Goal: Task Accomplishment & Management: Complete application form

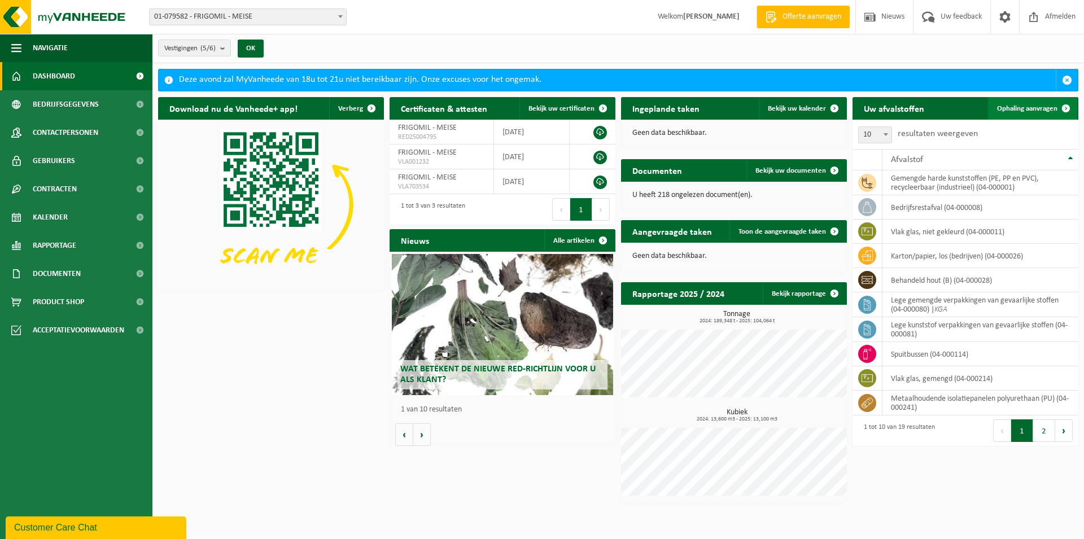
click at [1013, 110] on span "Ophaling aanvragen" at bounding box center [1027, 108] width 60 height 7
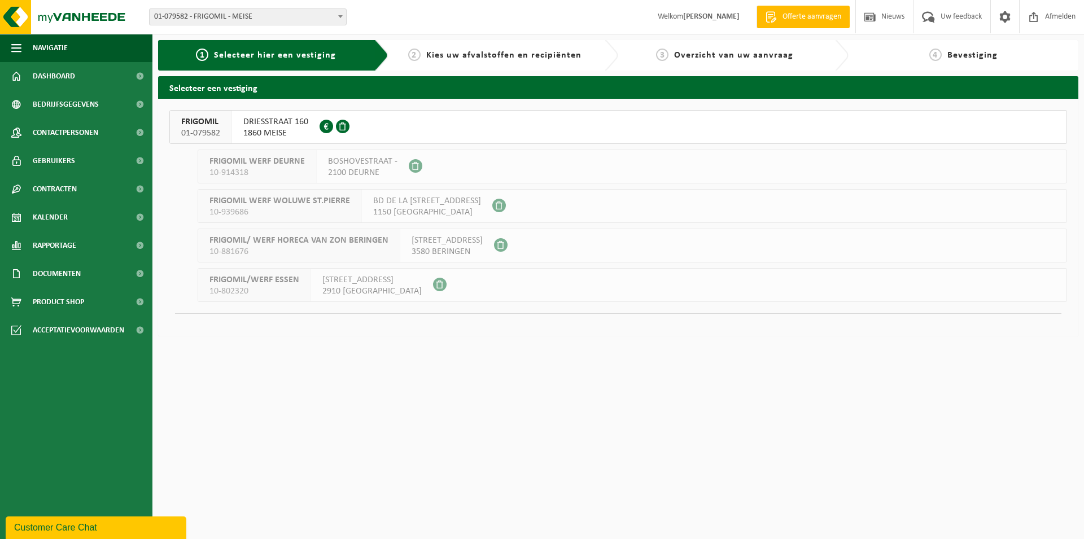
click at [268, 127] on span "DRIESSTRAAT 160" at bounding box center [275, 121] width 65 height 11
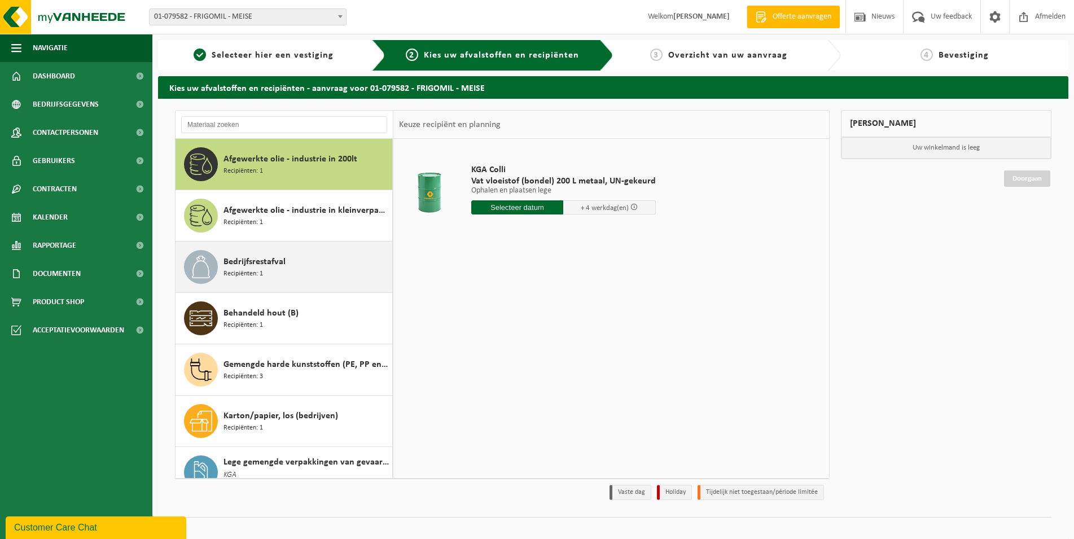
click at [255, 278] on span "Recipiënten: 1" at bounding box center [244, 274] width 40 height 11
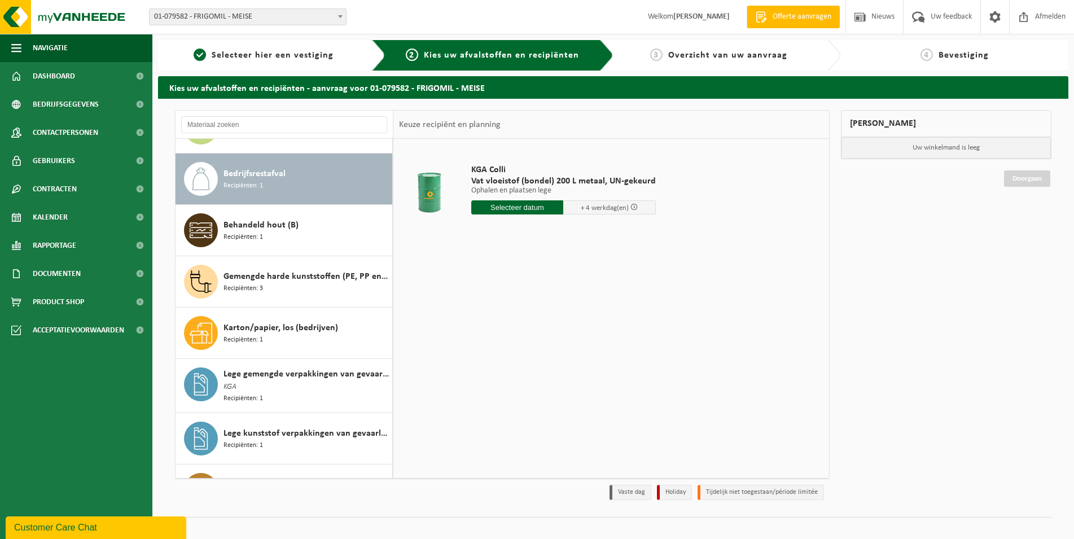
scroll to position [103, 0]
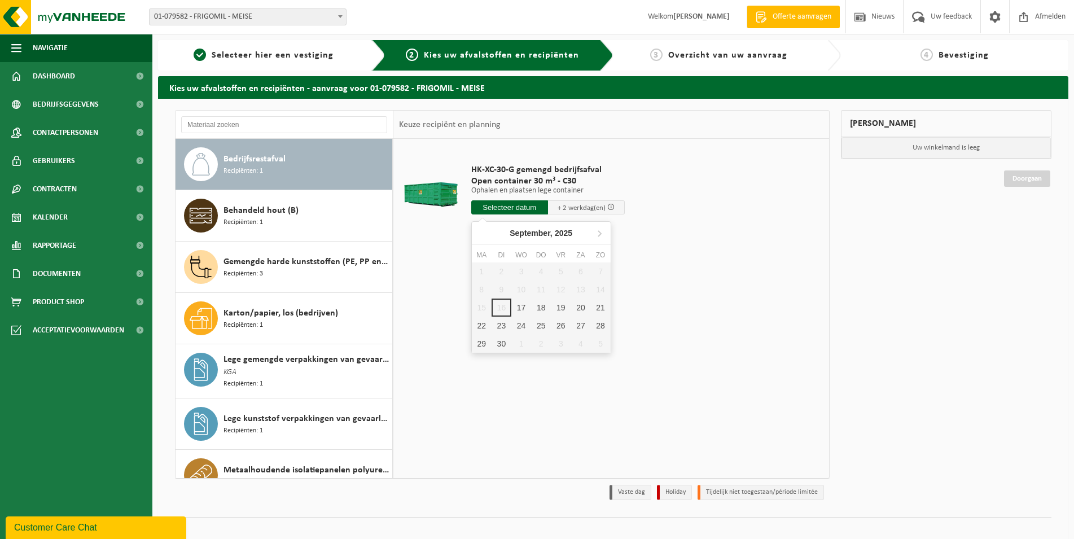
click at [490, 205] on input "text" at bounding box center [509, 207] width 77 height 14
click at [520, 308] on div "17" at bounding box center [521, 308] width 20 height 18
type input "Van 2025-09-17"
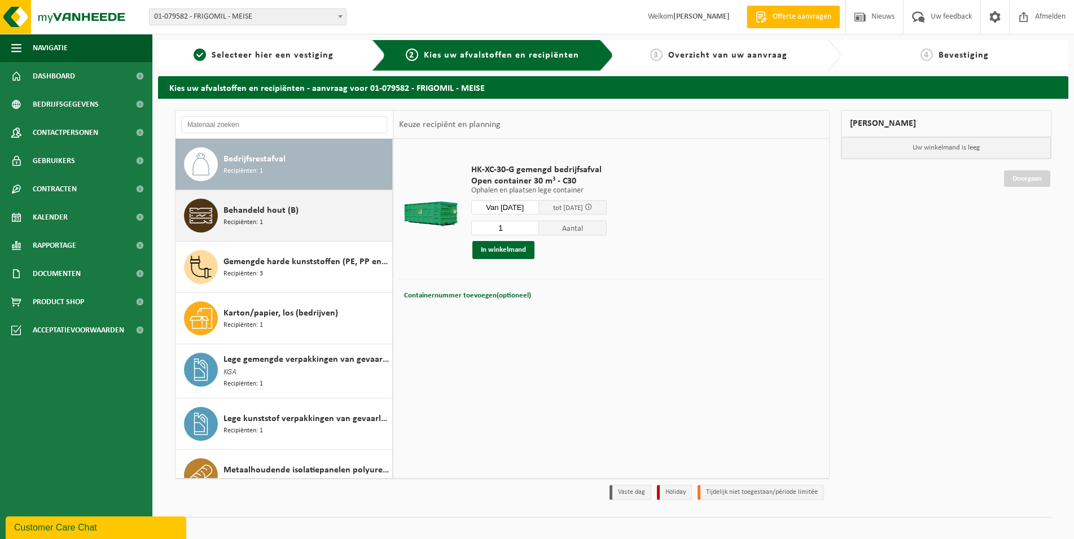
click at [278, 209] on span "Behandeld hout (B)" at bounding box center [261, 211] width 75 height 14
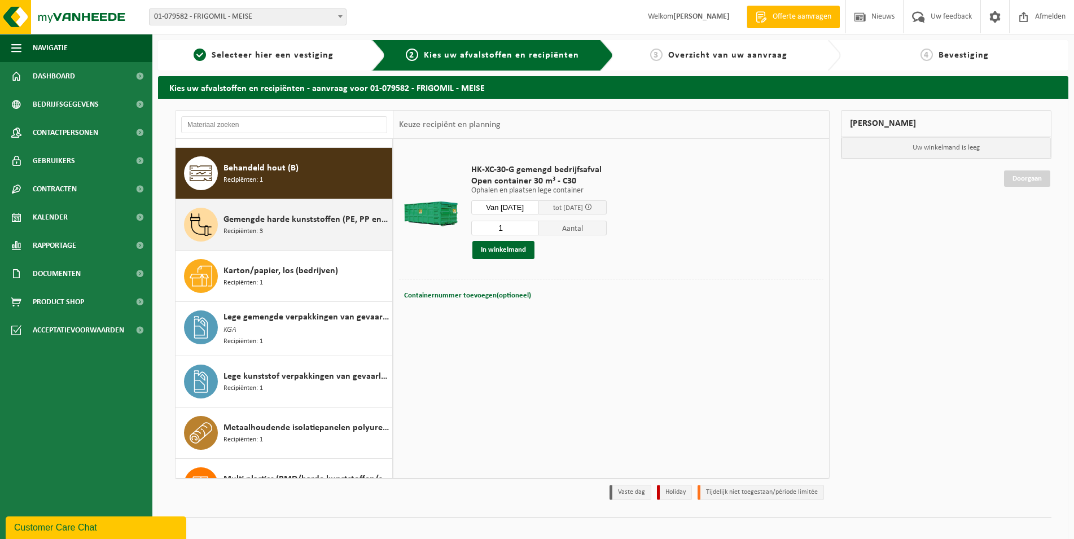
scroll to position [154, 0]
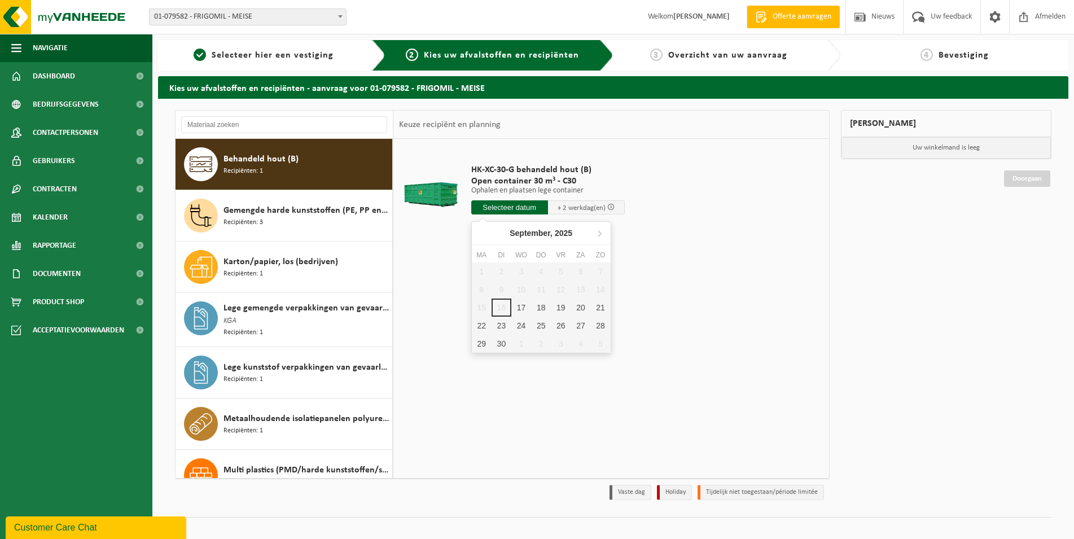
click at [488, 207] on input "text" at bounding box center [509, 207] width 77 height 14
click at [517, 310] on div "17" at bounding box center [521, 308] width 20 height 18
type input "Van 2025-09-17"
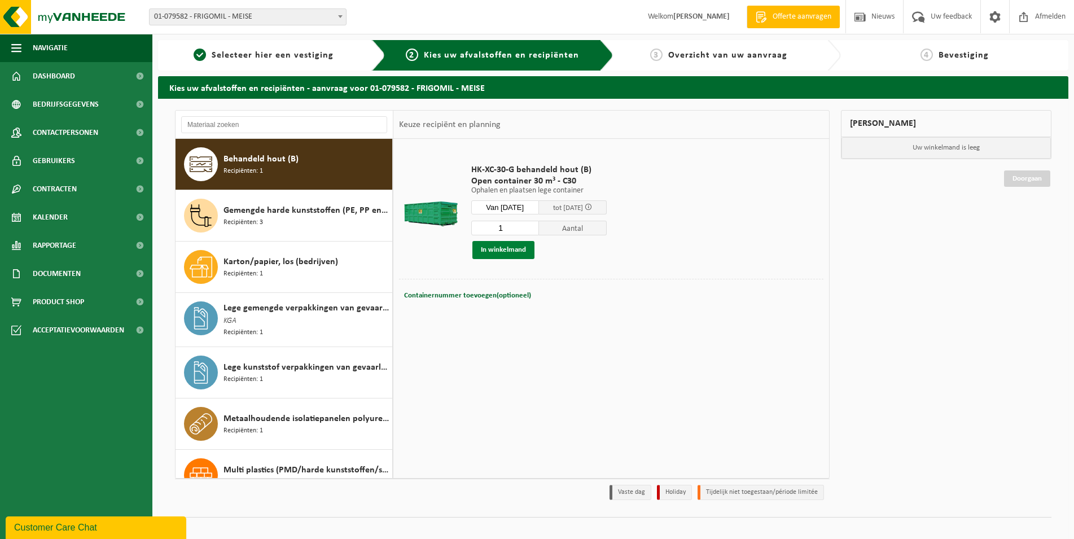
click at [510, 252] on button "In winkelmand" at bounding box center [503, 250] width 62 height 18
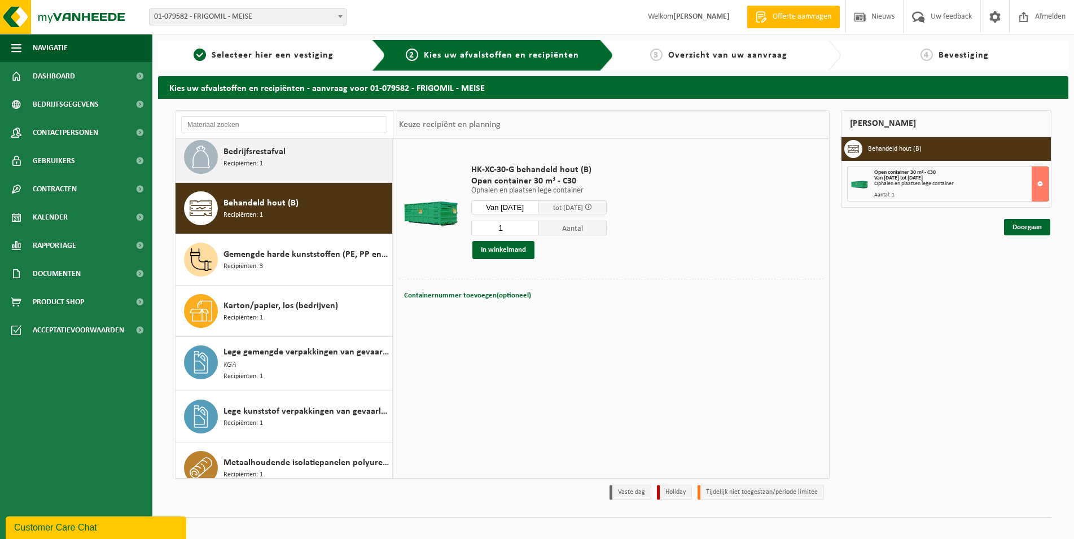
click at [285, 167] on div "Bedrijfsrestafval Recipiënten: 1" at bounding box center [307, 157] width 166 height 34
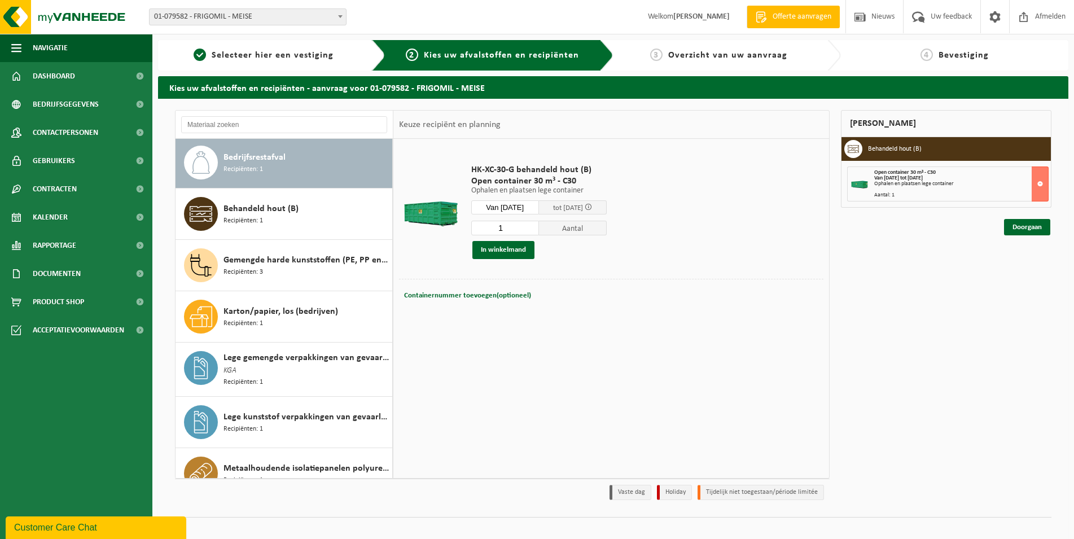
scroll to position [103, 0]
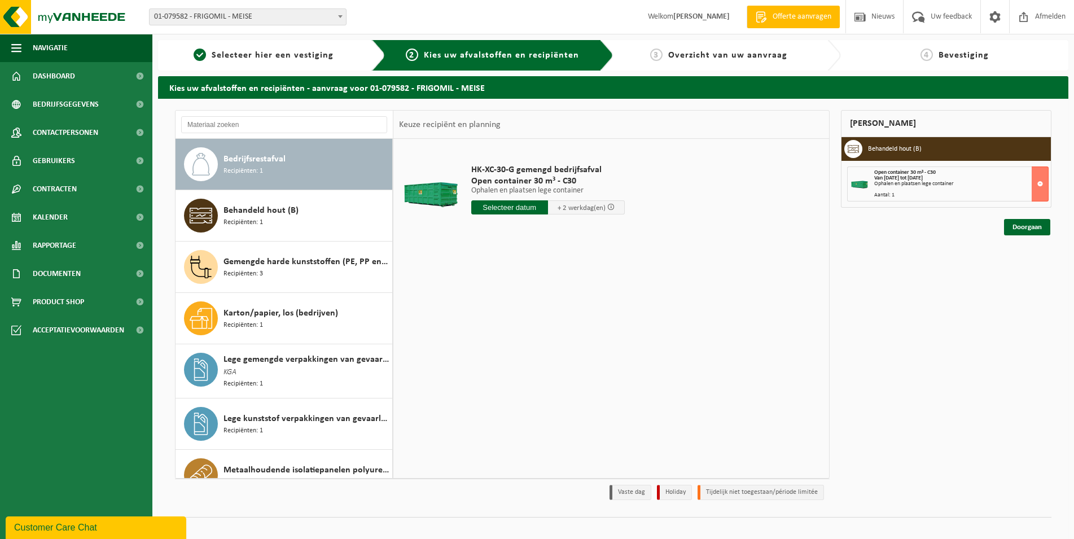
click at [504, 207] on input "text" at bounding box center [509, 207] width 77 height 14
click at [520, 307] on div "17" at bounding box center [521, 308] width 20 height 18
type input "Van 2025-09-17"
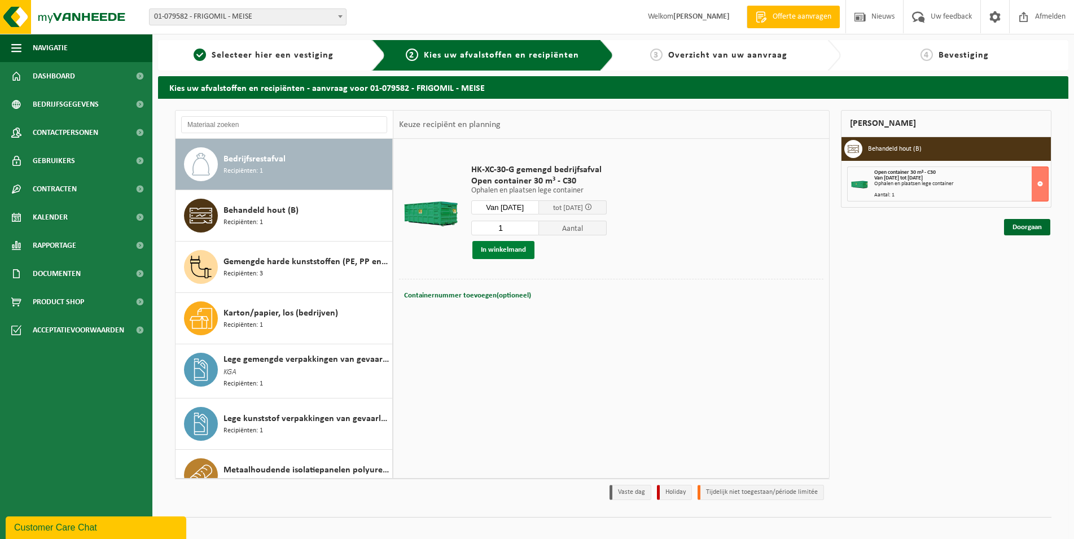
click at [529, 251] on button "In winkelmand" at bounding box center [503, 250] width 62 height 18
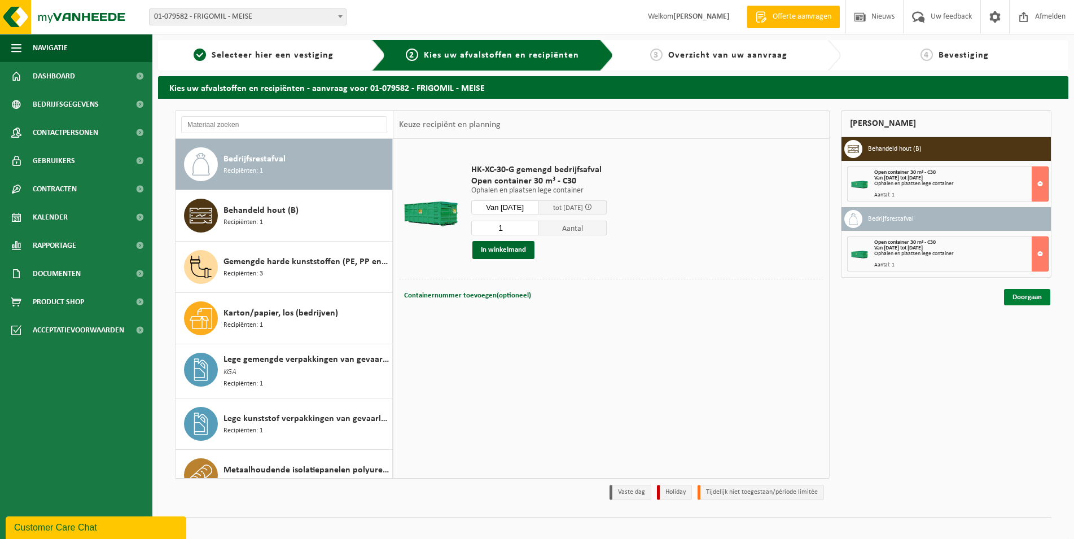
click at [1019, 293] on link "Doorgaan" at bounding box center [1027, 297] width 46 height 16
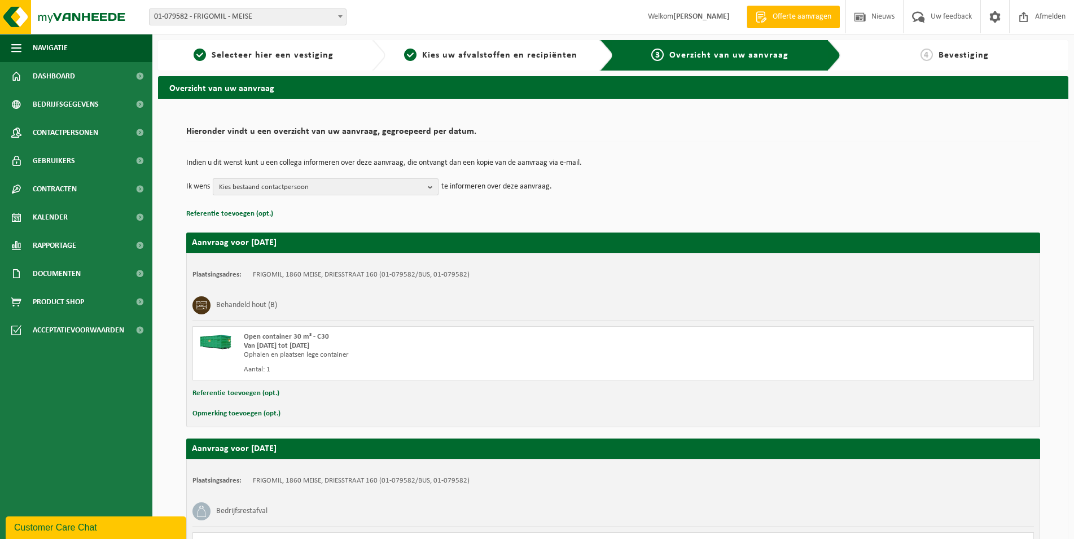
click at [356, 190] on span "Kies bestaand contactpersoon" at bounding box center [321, 187] width 204 height 17
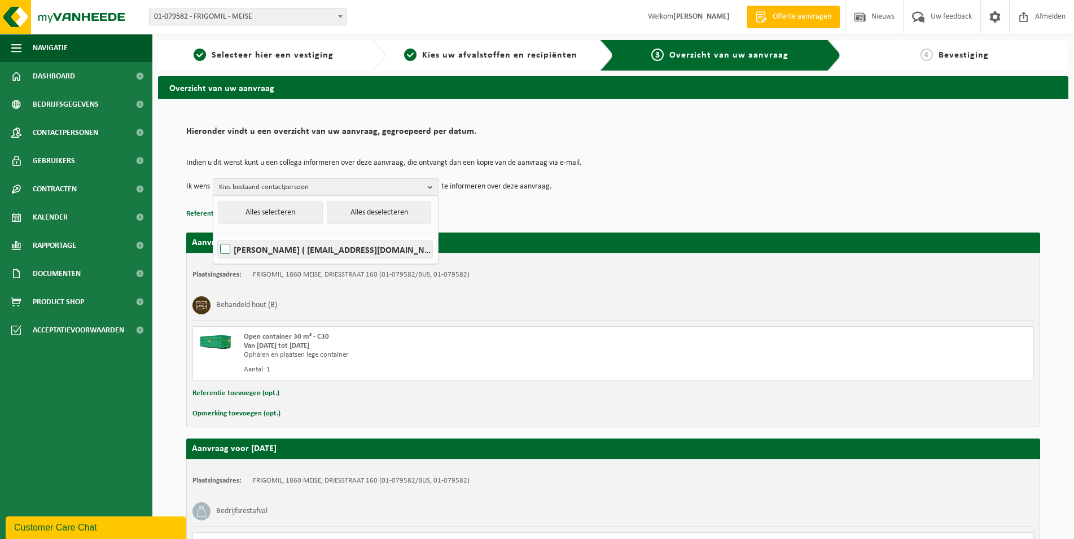
click at [313, 249] on label "JEAN-PAUL WINDELEN ( jpw@frigomil.be )" at bounding box center [325, 249] width 215 height 17
click at [216, 235] on input "JEAN-PAUL WINDELEN ( jpw@frigomil.be )" at bounding box center [216, 235] width 1 height 1
checkbox input "true"
click at [297, 218] on button "Alles selecteren" at bounding box center [270, 213] width 104 height 23
click at [496, 211] on p "Referentie toevoegen (opt.)" at bounding box center [613, 214] width 854 height 15
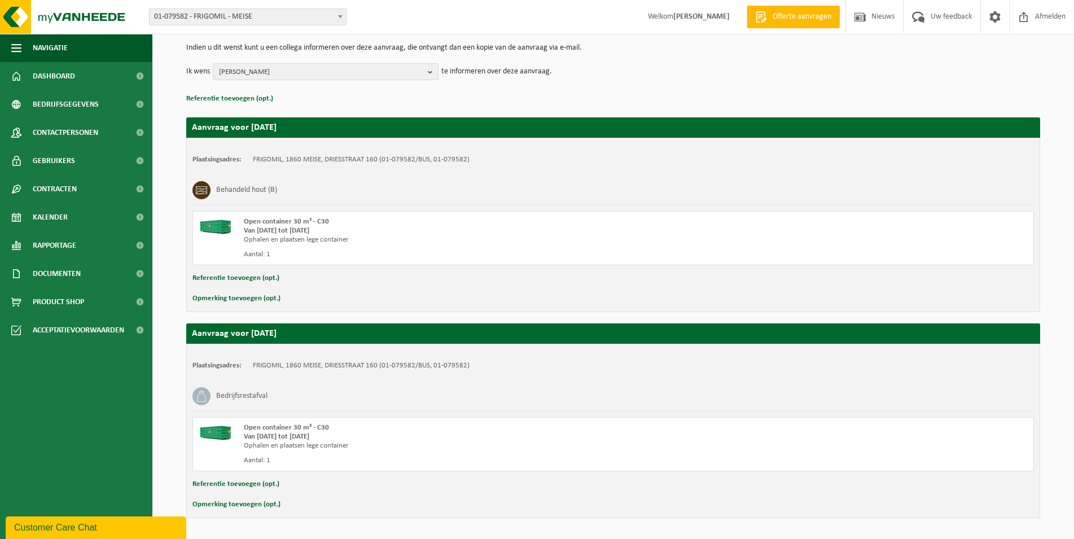
scroll to position [151, 0]
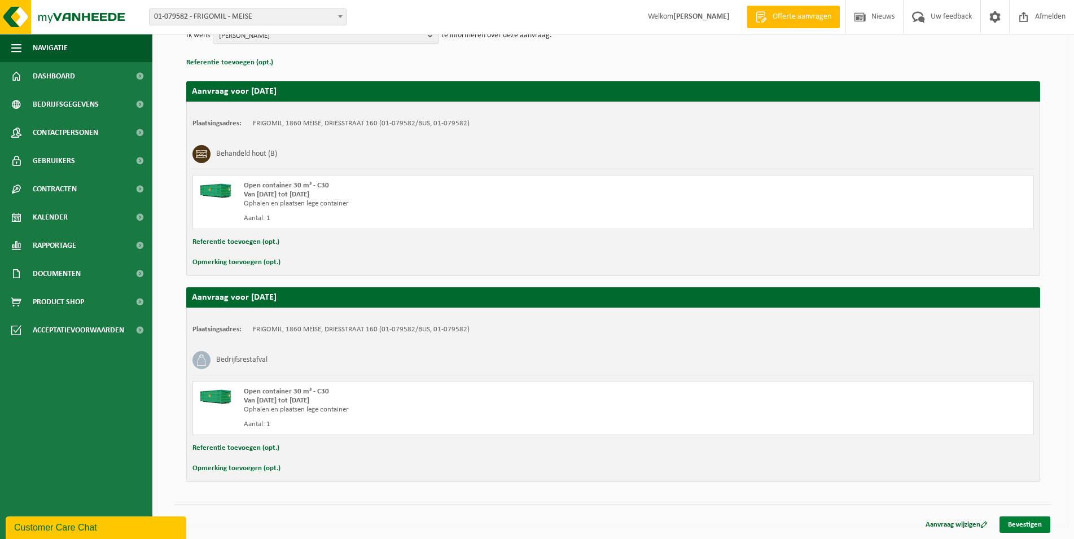
click at [1023, 527] on link "Bevestigen" at bounding box center [1025, 525] width 51 height 16
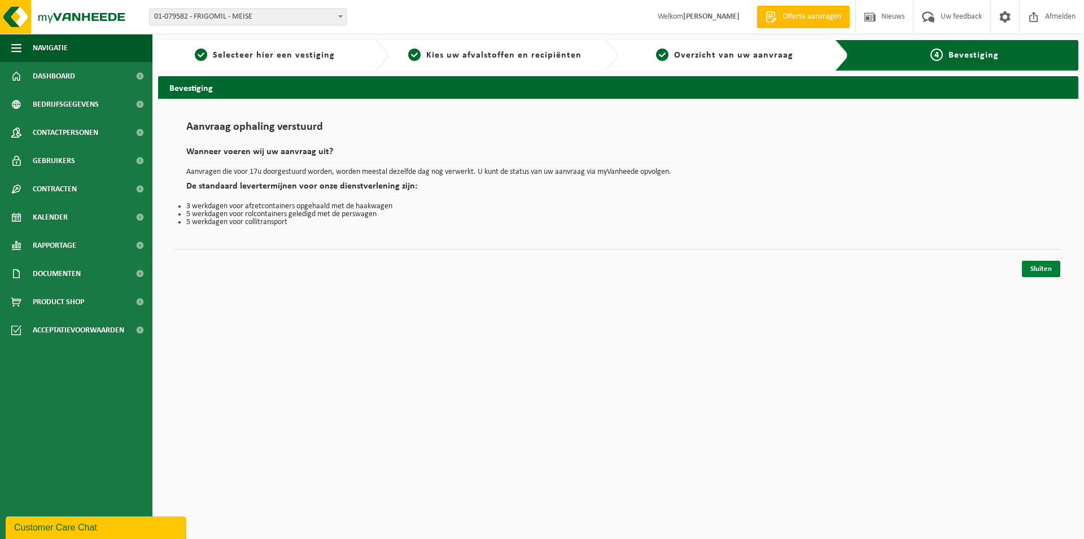
click at [1045, 266] on link "Sluiten" at bounding box center [1041, 269] width 38 height 16
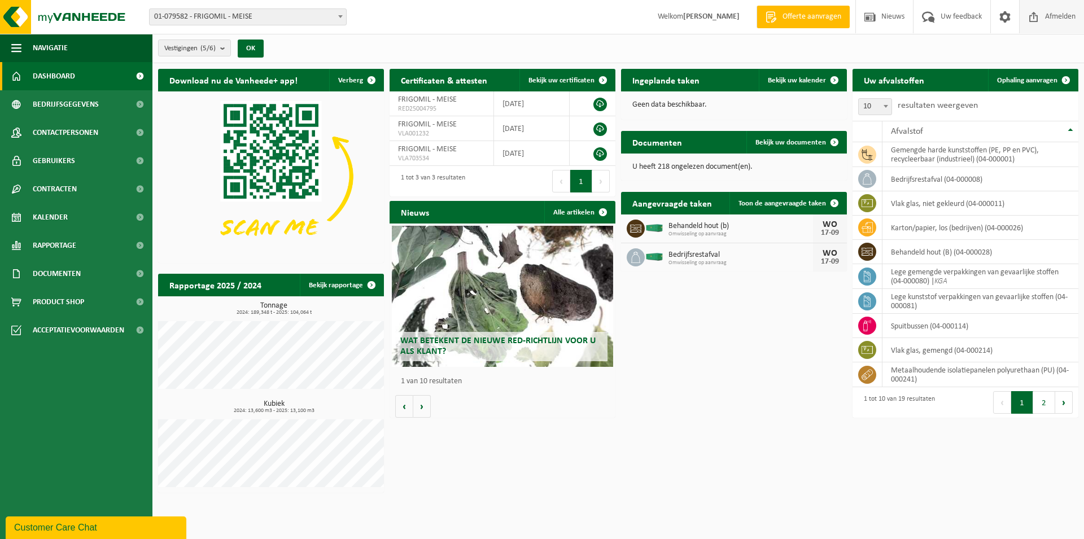
click at [1053, 10] on span "Afmelden" at bounding box center [1060, 16] width 36 height 33
